Goal: Task Accomplishment & Management: Use online tool/utility

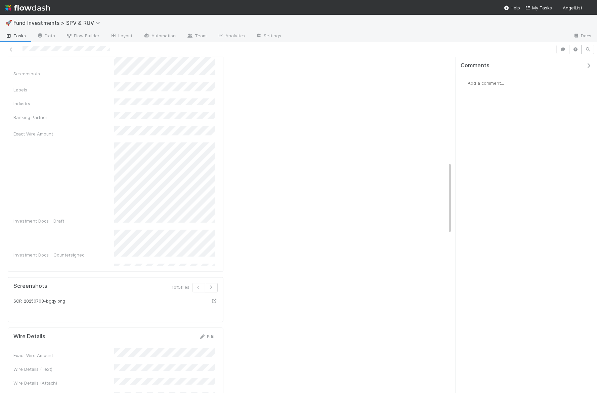
scroll to position [473, 0]
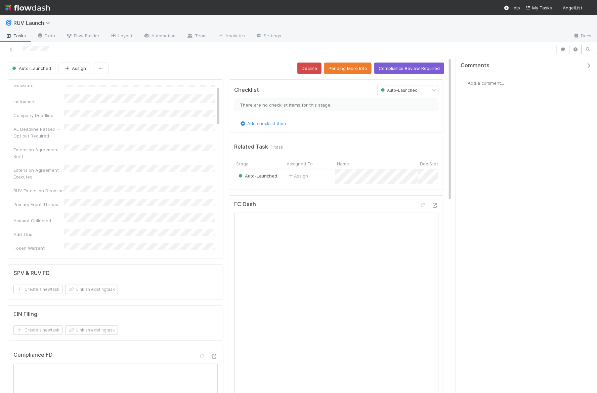
scroll to position [242, 0]
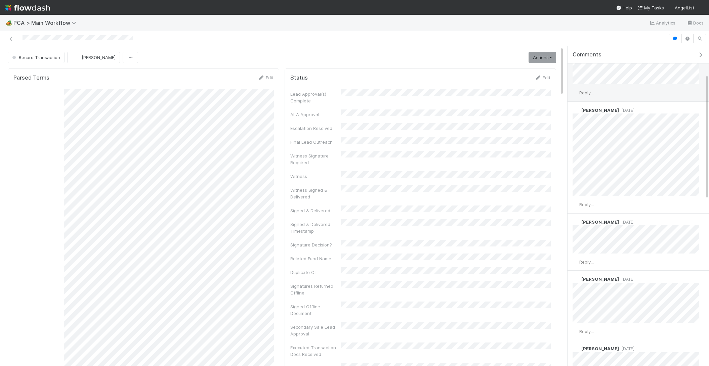
scroll to position [71, 0]
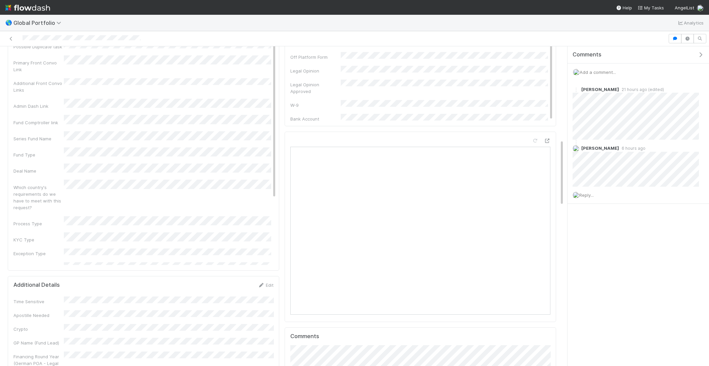
scroll to position [448, 0]
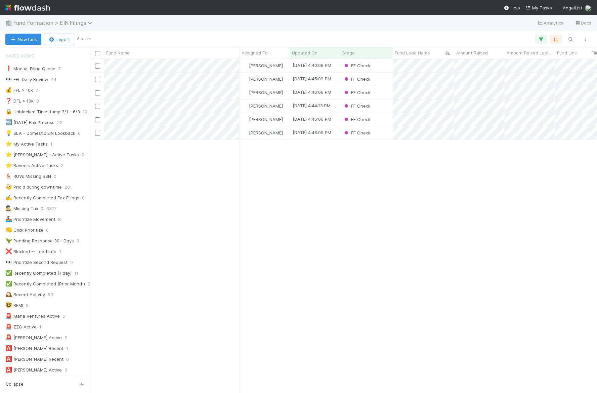
scroll to position [334, 506]
click at [49, 22] on span "Fund Formation > EIN Filings" at bounding box center [54, 22] width 82 height 7
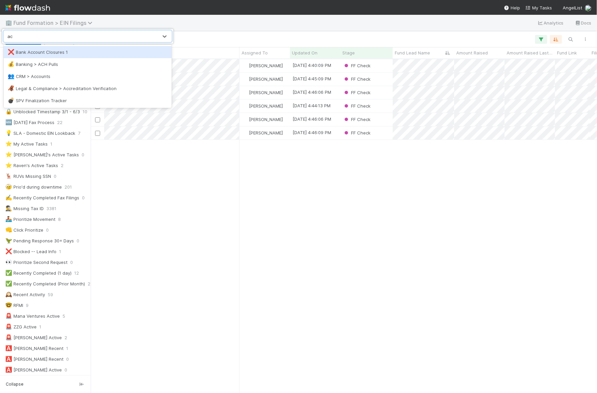
type input "ach"
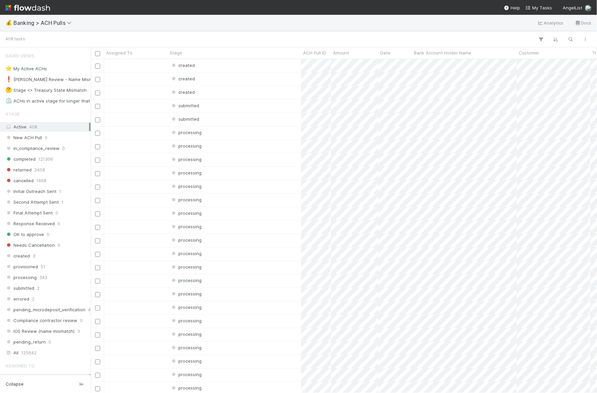
scroll to position [334, 506]
click at [48, 348] on div "All 125642" at bounding box center [47, 352] width 84 height 8
click at [570, 39] on icon "button" at bounding box center [571, 39] width 7 height 6
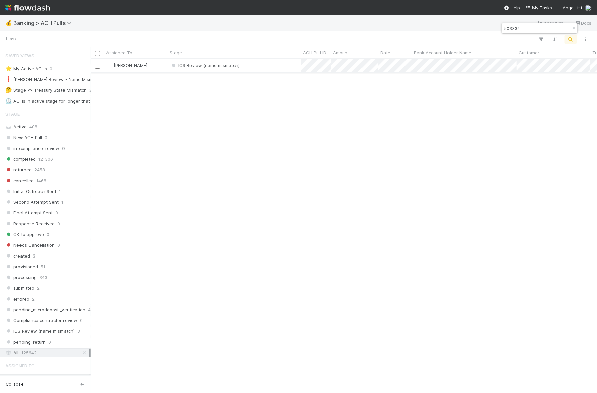
type input "503334"
click at [268, 71] on div "IOS Review (name mismatch)" at bounding box center [234, 65] width 133 height 13
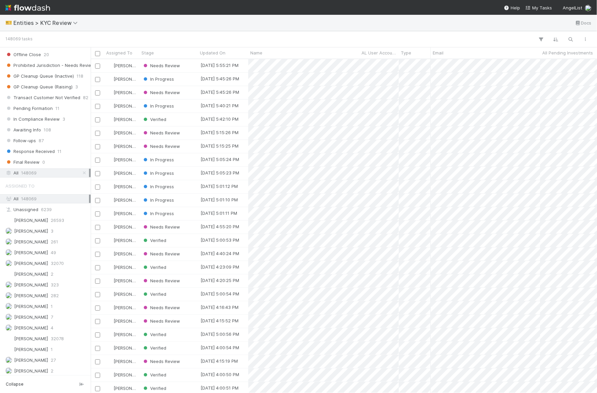
scroll to position [444, 0]
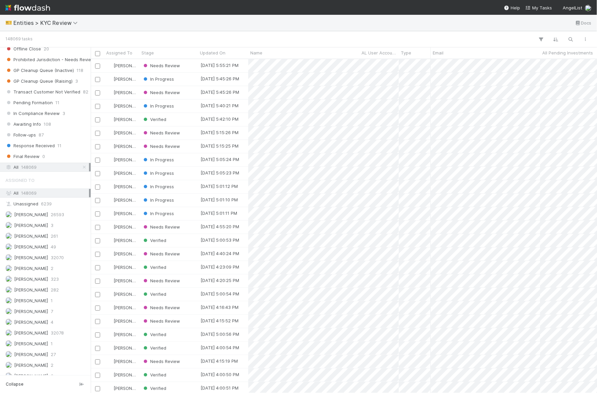
click at [45, 163] on div "All 148069" at bounding box center [47, 167] width 84 height 8
click at [571, 39] on icon "button" at bounding box center [571, 39] width 7 height 6
type input "v"
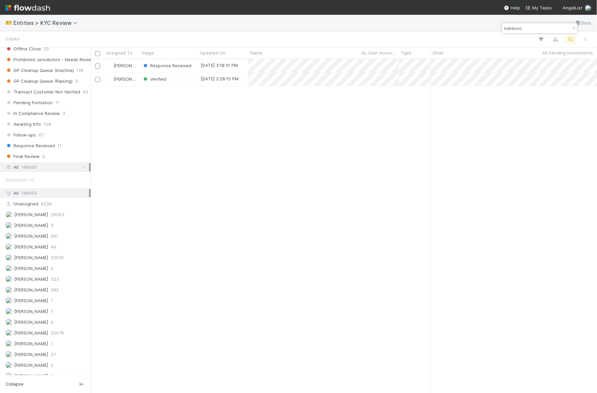
scroll to position [334, 506]
type input "katiesoo"
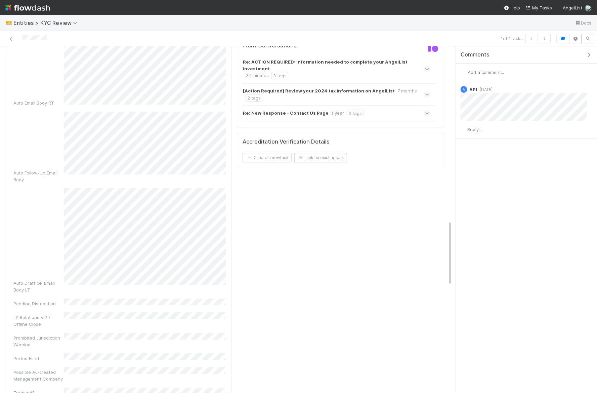
scroll to position [779, 0]
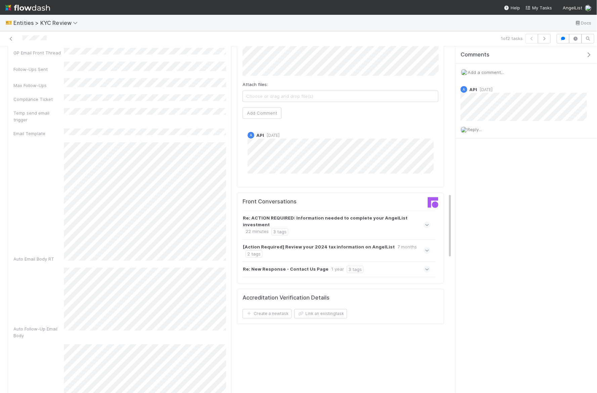
click at [358, 214] on strong "Re: ACTION REQUIRED: Information needed to complete your AngelList investment" at bounding box center [336, 220] width 186 height 13
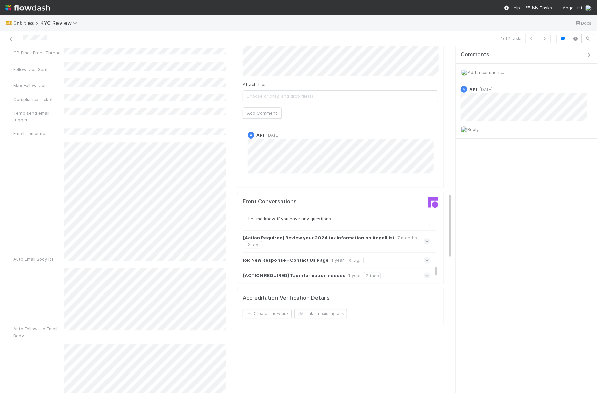
scroll to position [935, 0]
click at [10, 39] on icon at bounding box center [11, 39] width 7 height 4
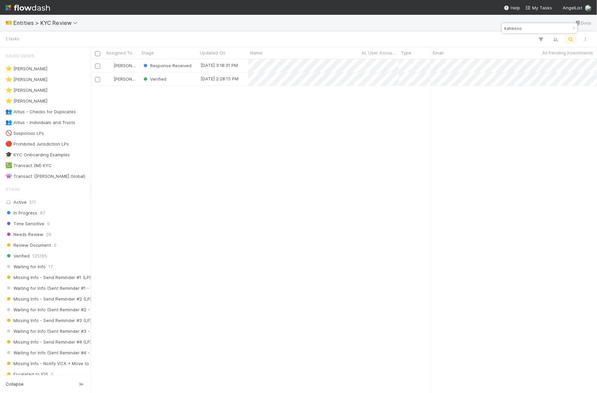
scroll to position [0, 0]
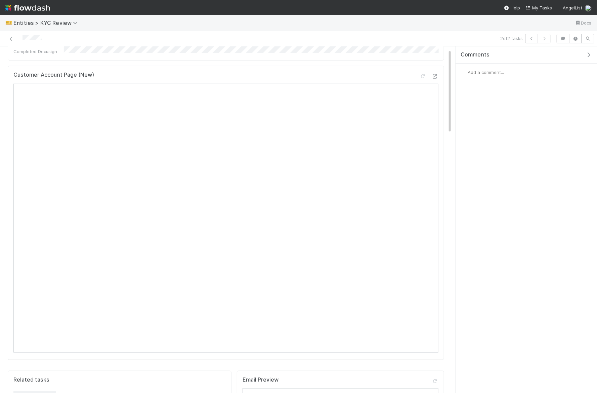
scroll to position [268, 0]
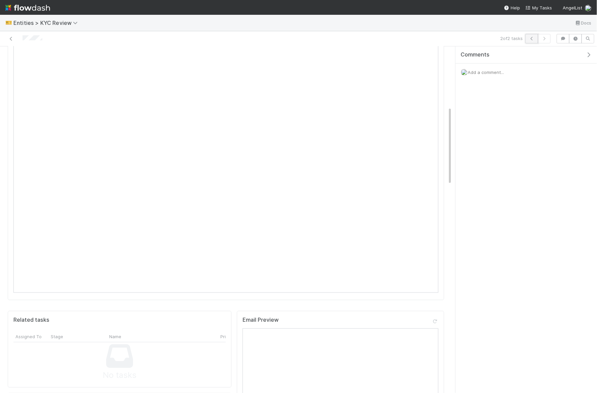
click at [534, 34] on button "button" at bounding box center [532, 38] width 13 height 9
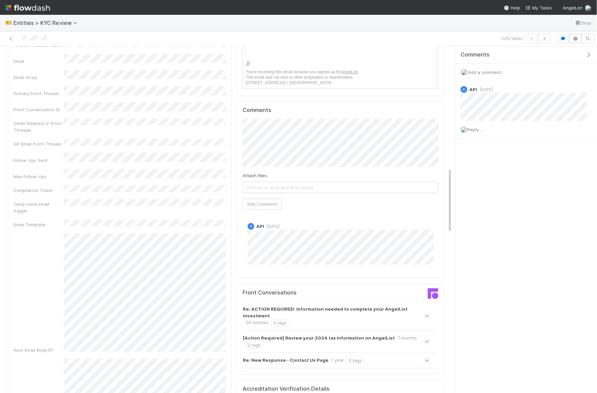
scroll to position [729, 0]
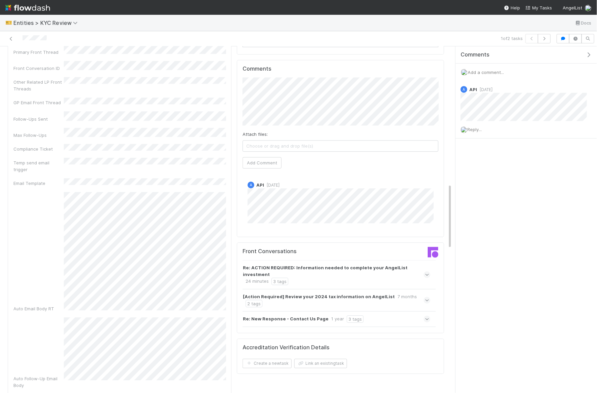
click at [427, 271] on icon at bounding box center [427, 274] width 4 height 7
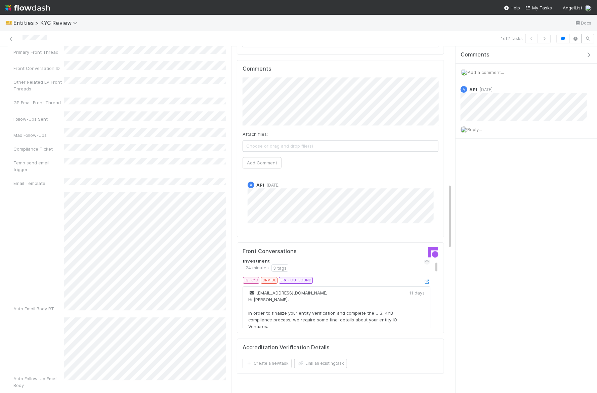
scroll to position [22, 0]
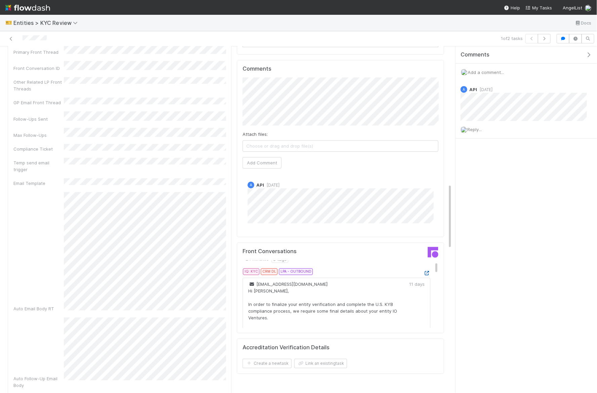
click at [429, 271] on icon at bounding box center [427, 273] width 7 height 4
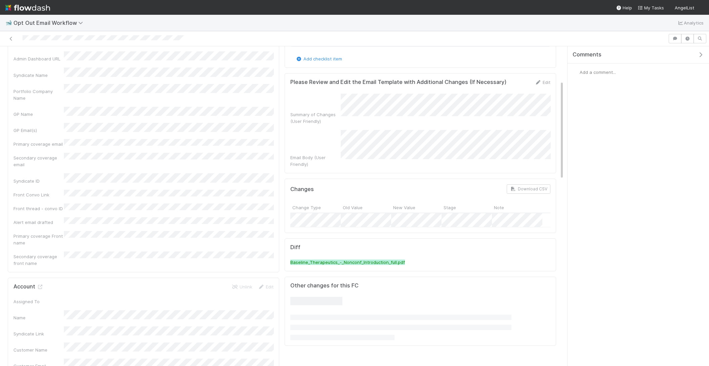
scroll to position [111, 0]
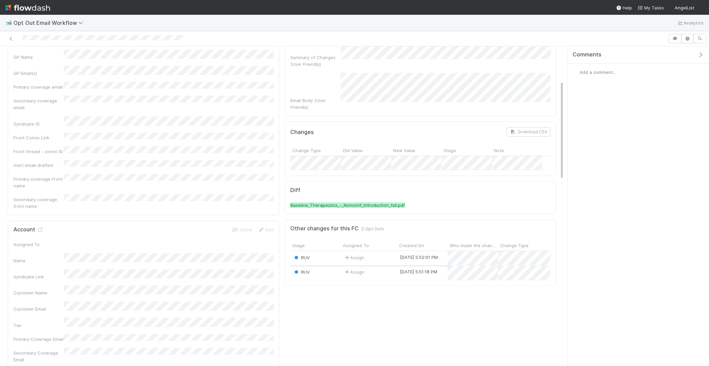
click at [388, 251] on div "Assign" at bounding box center [369, 258] width 56 height 14
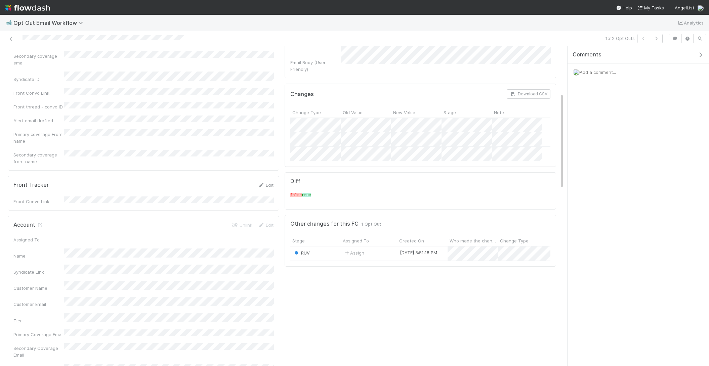
scroll to position [160, 0]
click at [391, 243] on div "Assign" at bounding box center [369, 250] width 56 height 14
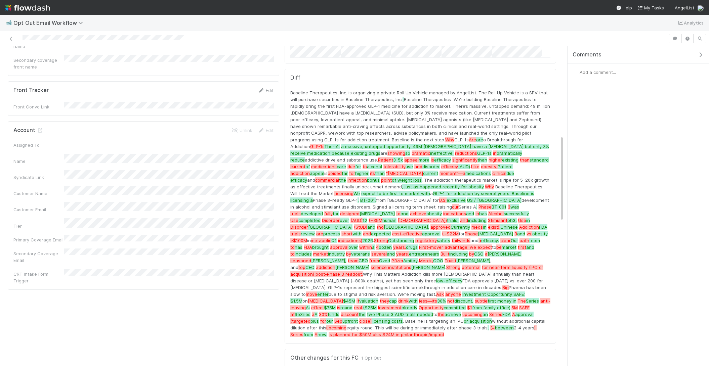
scroll to position [217, 0]
